Goal: Contribute content: Contribute content

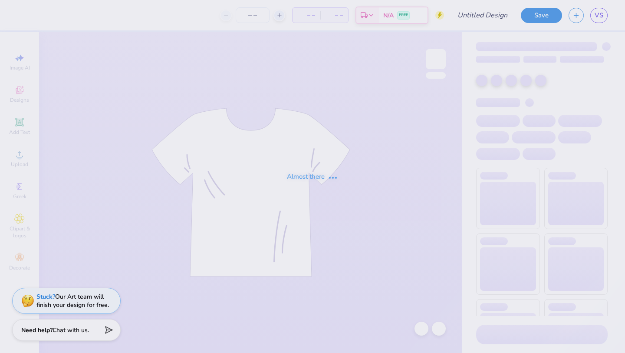
type input "new mem cocktail design option 2"
type input "50"
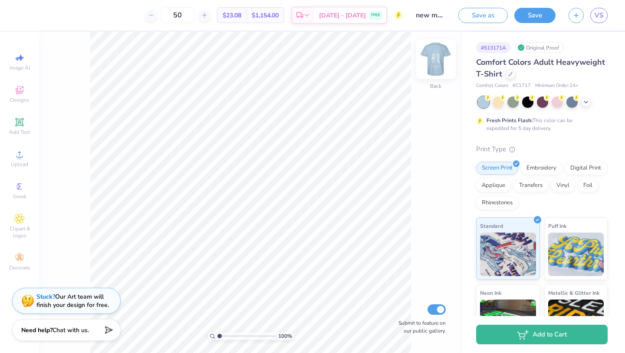
click at [437, 59] on img at bounding box center [436, 59] width 35 height 35
click at [544, 16] on button "Save" at bounding box center [535, 14] width 41 height 15
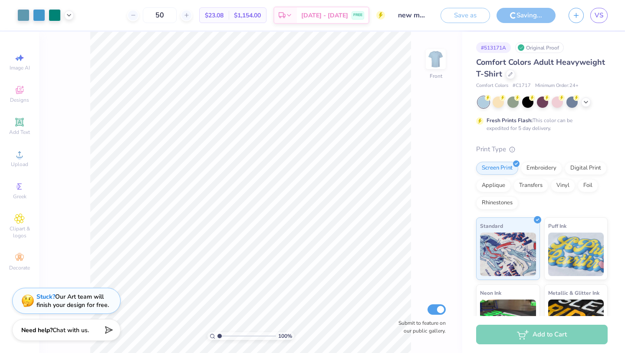
click at [530, 18] on div "Saving..." at bounding box center [526, 15] width 59 height 15
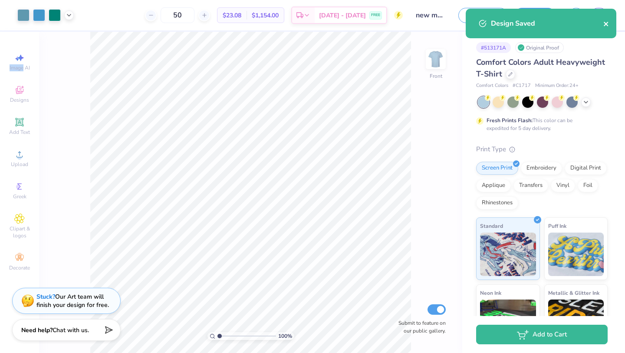
click at [606, 23] on icon "close" at bounding box center [606, 24] width 4 height 4
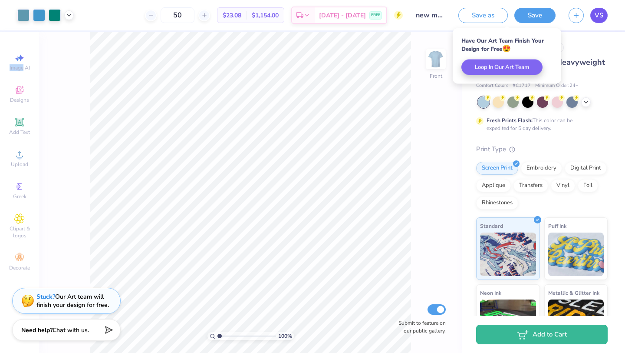
click at [605, 10] on link "VS" at bounding box center [598, 15] width 17 height 15
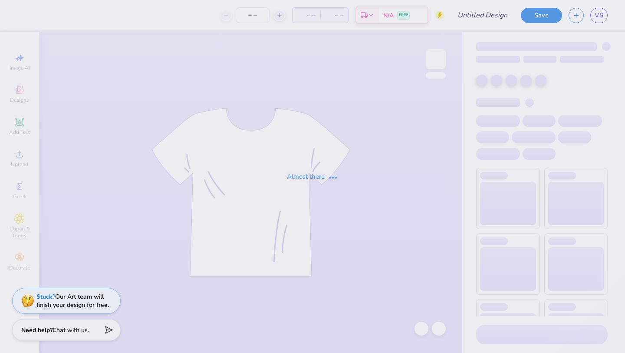
type input "University of North Carolina at Chapel Hill : Victoria Smallwood"
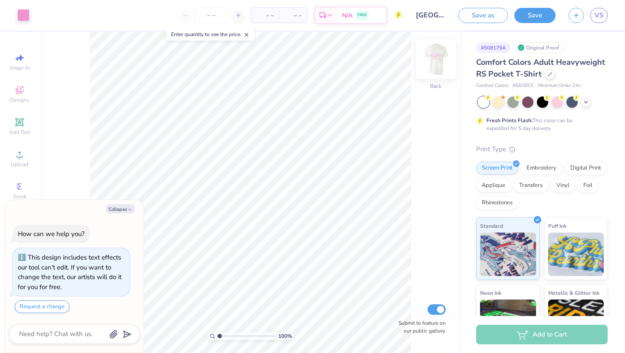
click at [435, 64] on img at bounding box center [436, 59] width 35 height 35
type textarea "x"
